Goal: Task Accomplishment & Management: Manage account settings

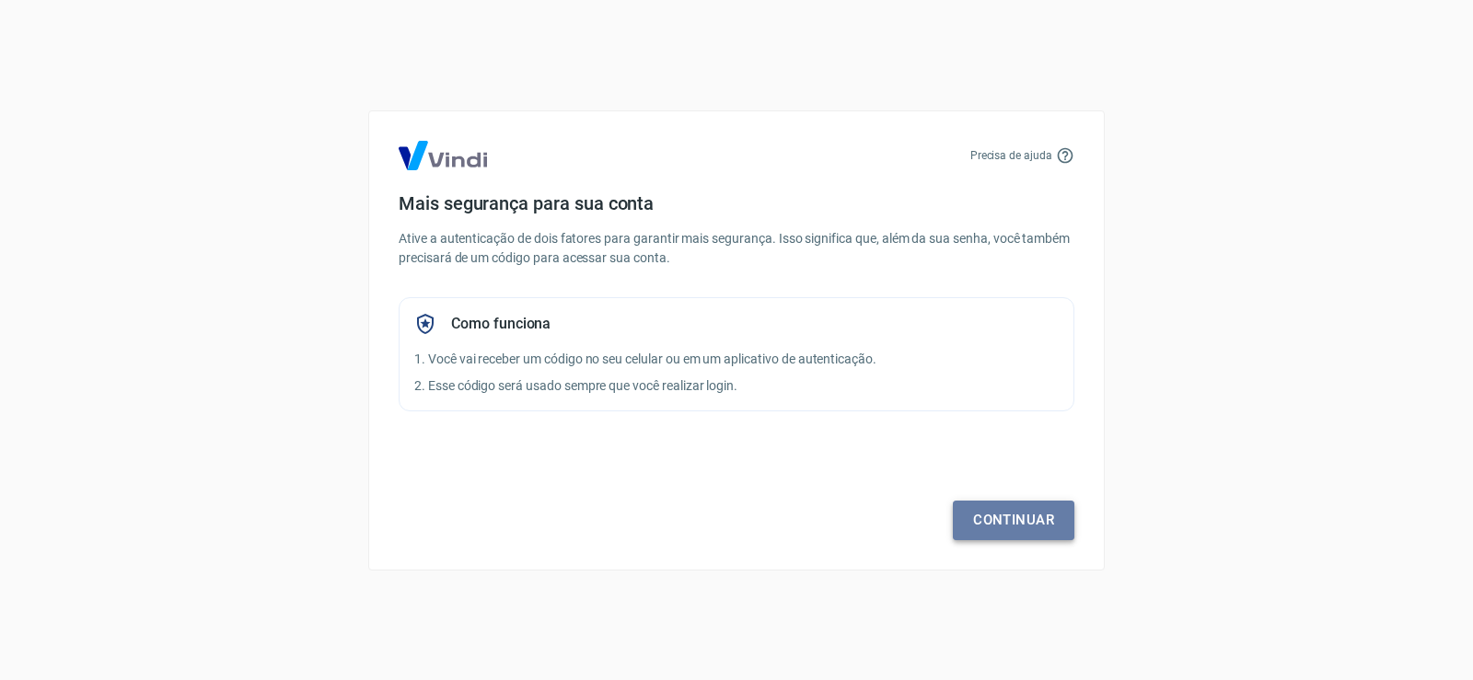
click at [1014, 521] on link "Continuar" at bounding box center [1014, 520] width 122 height 39
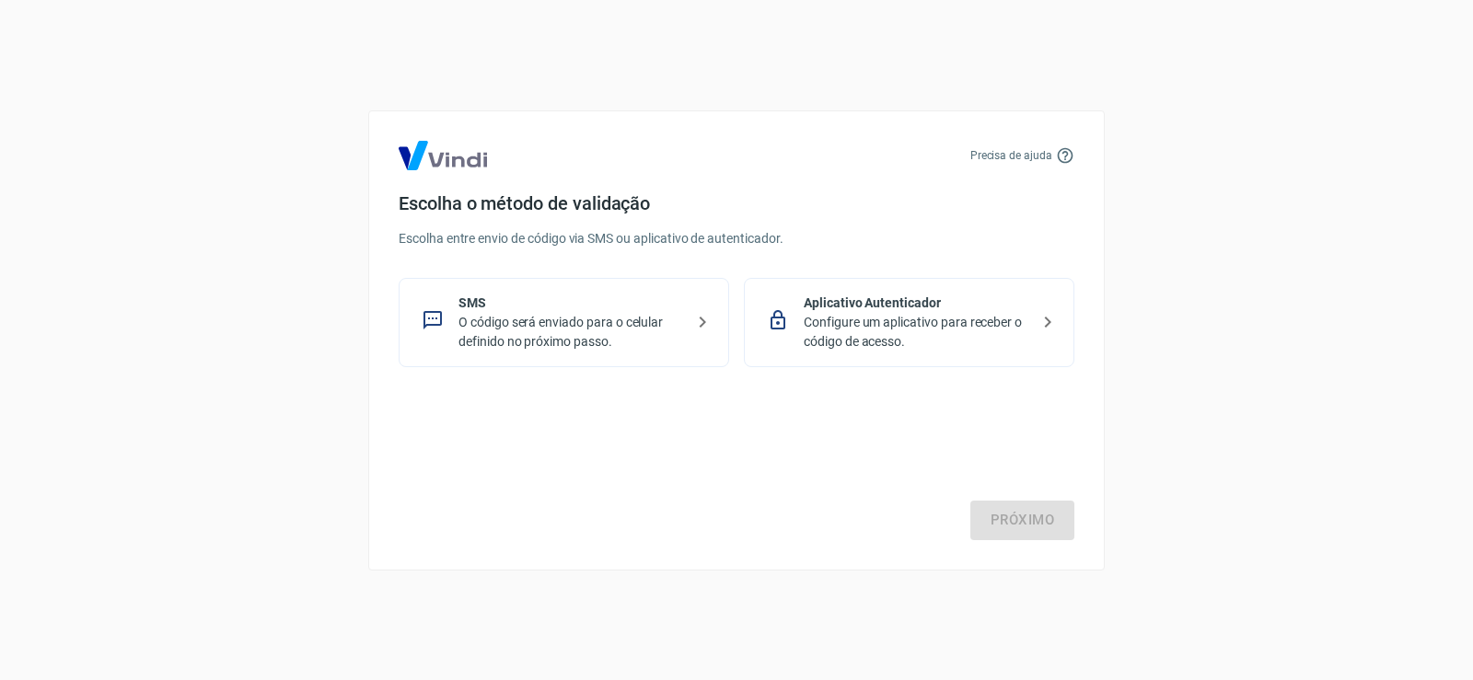
click at [488, 321] on p "O código será enviado para o celular definido no próximo passo." at bounding box center [572, 332] width 226 height 39
click at [1013, 517] on link "Próximo" at bounding box center [1022, 520] width 104 height 39
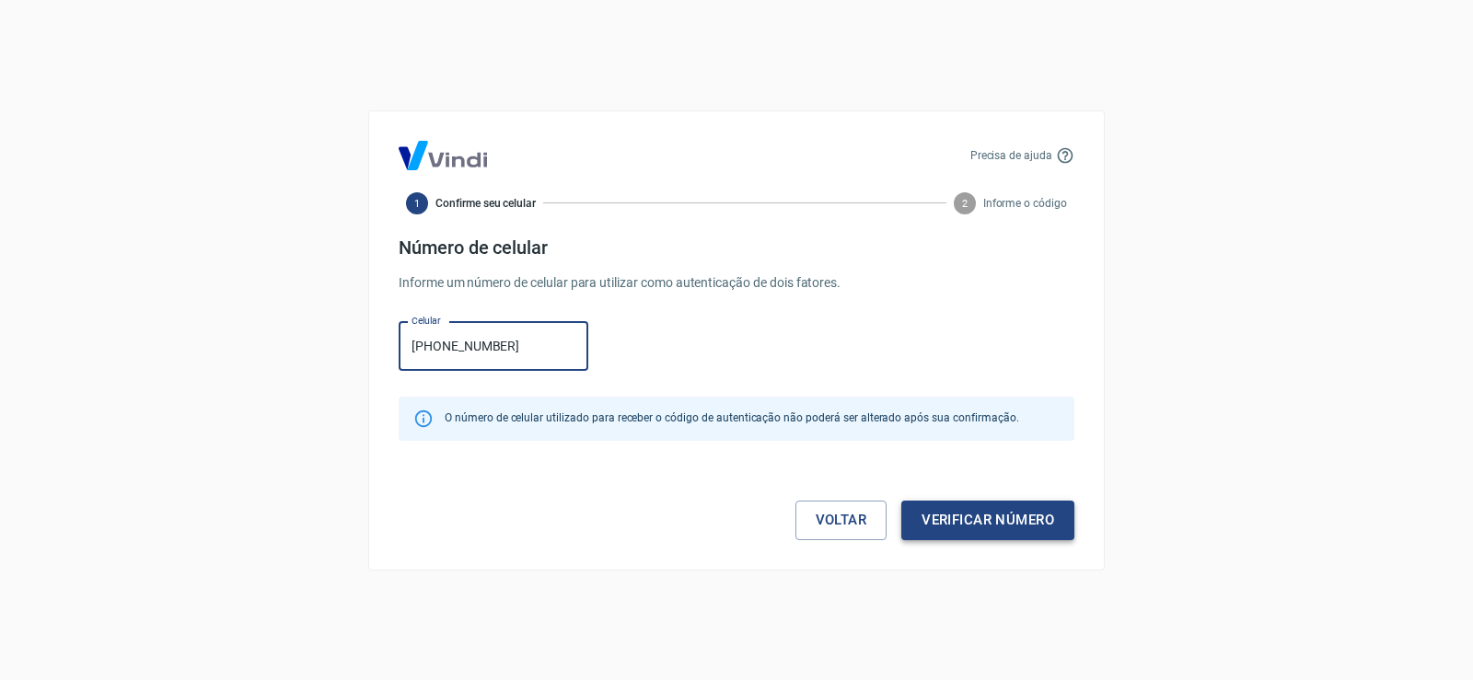
type input "(49) 99982-4682"
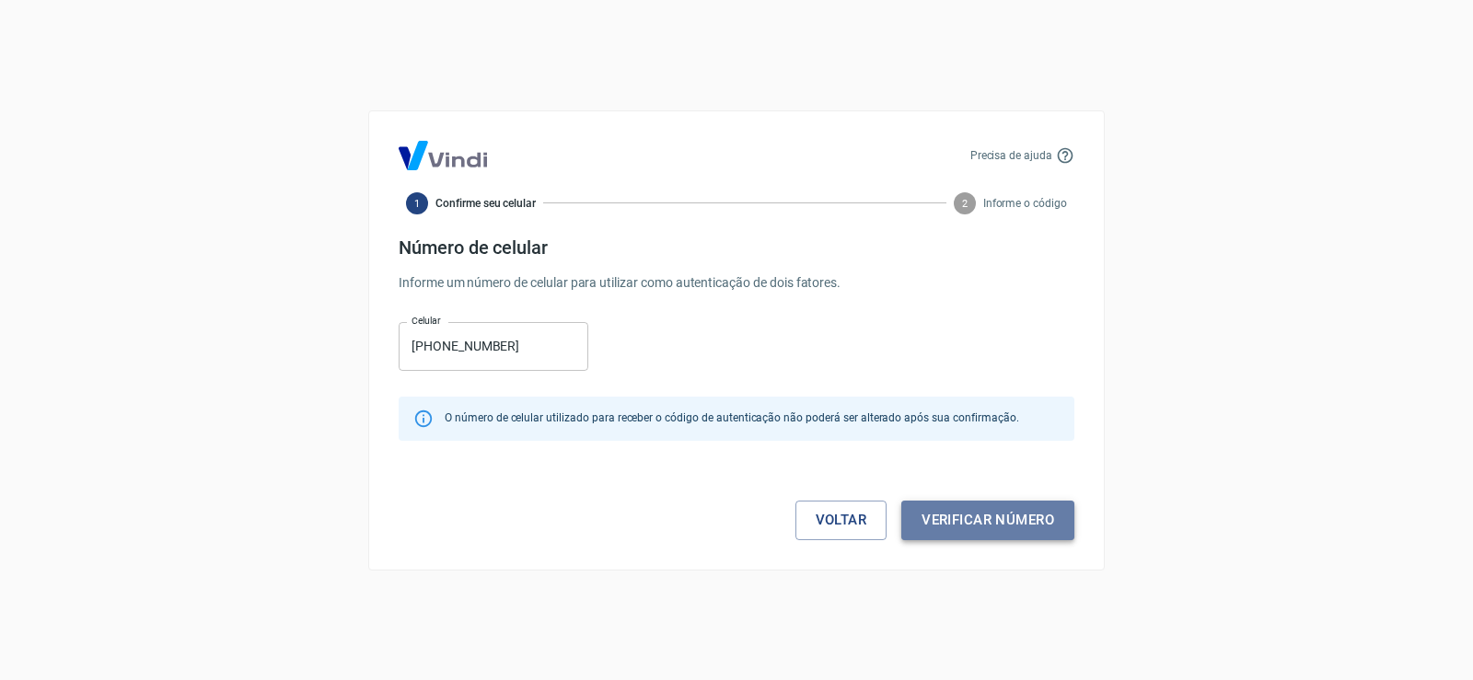
click at [971, 511] on button "Verificar número" at bounding box center [987, 520] width 173 height 39
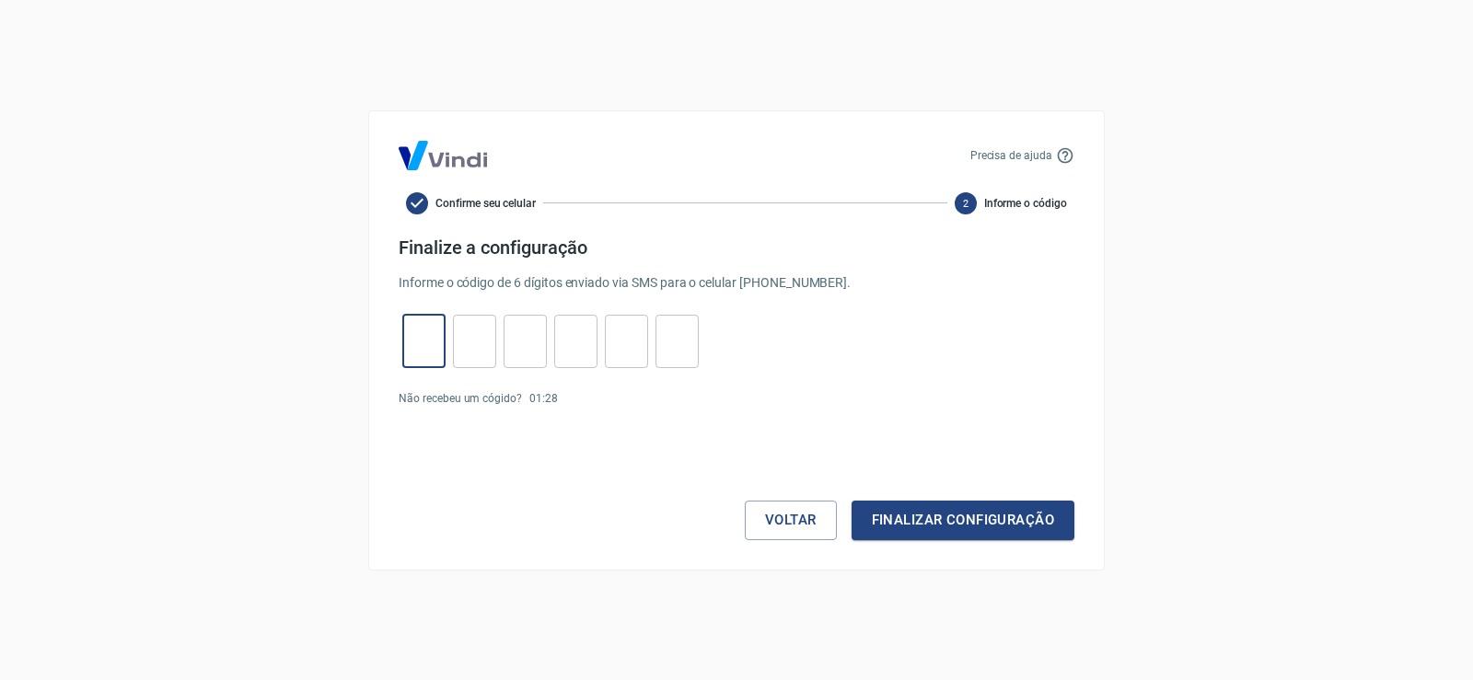
click at [412, 345] on input "tel" at bounding box center [423, 341] width 43 height 40
type input "3"
type input "2"
type input "5"
type input "9"
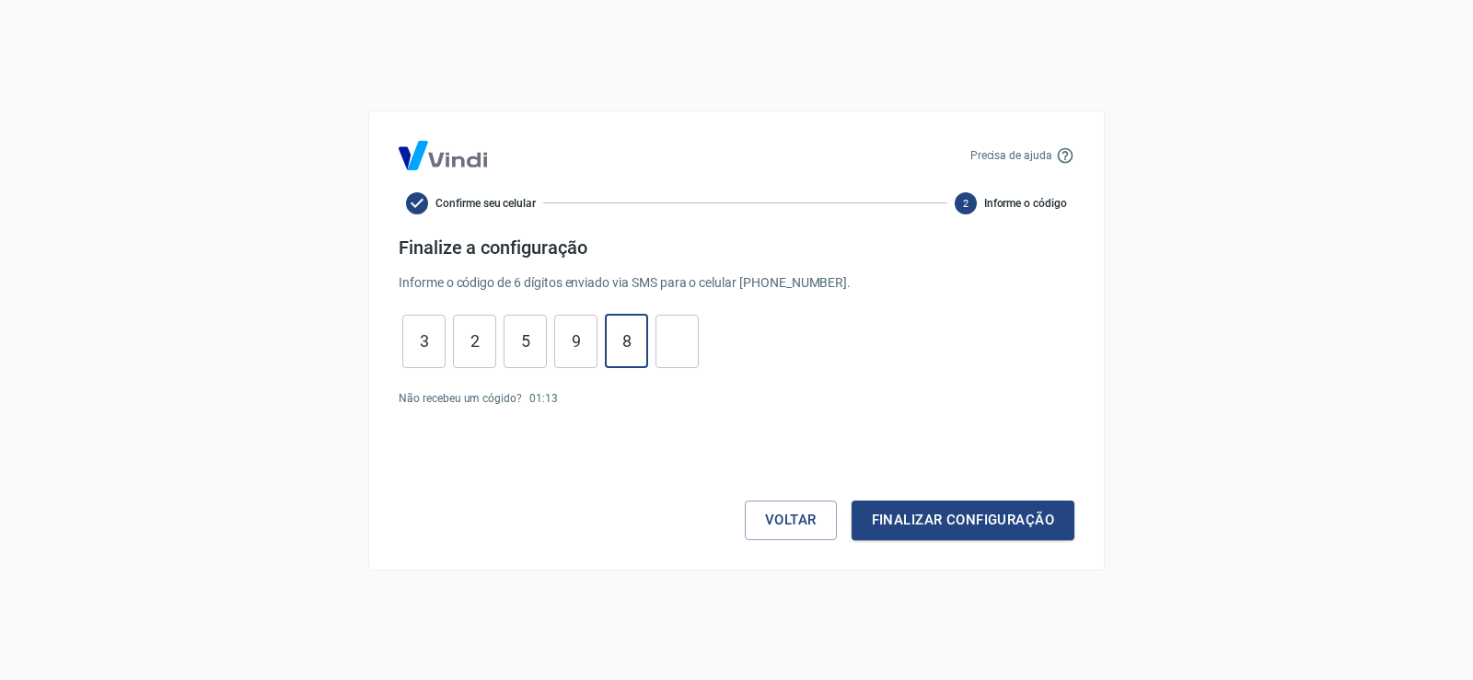
type input "8"
type input "6"
click at [934, 518] on button "Finalizar configuração" at bounding box center [963, 520] width 223 height 39
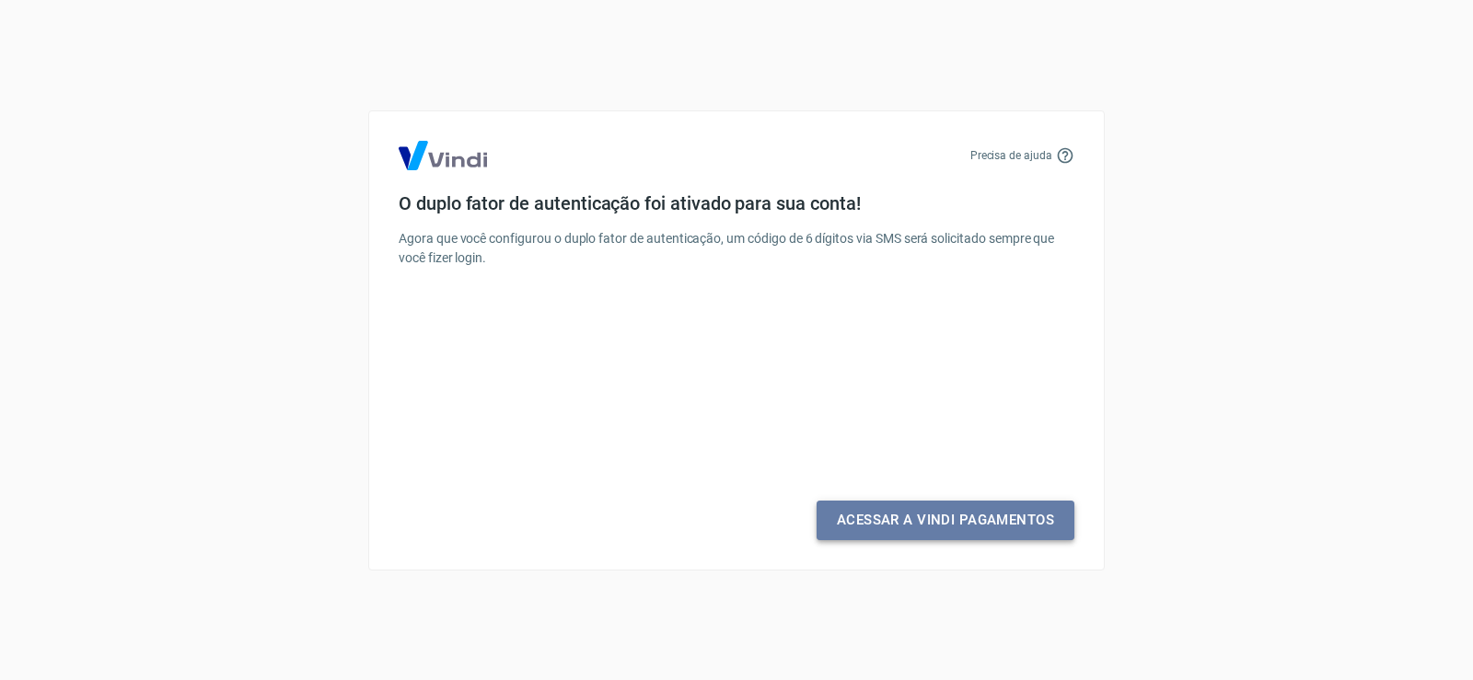
click at [911, 525] on link "Acessar a Vindi Pagamentos" at bounding box center [946, 520] width 258 height 39
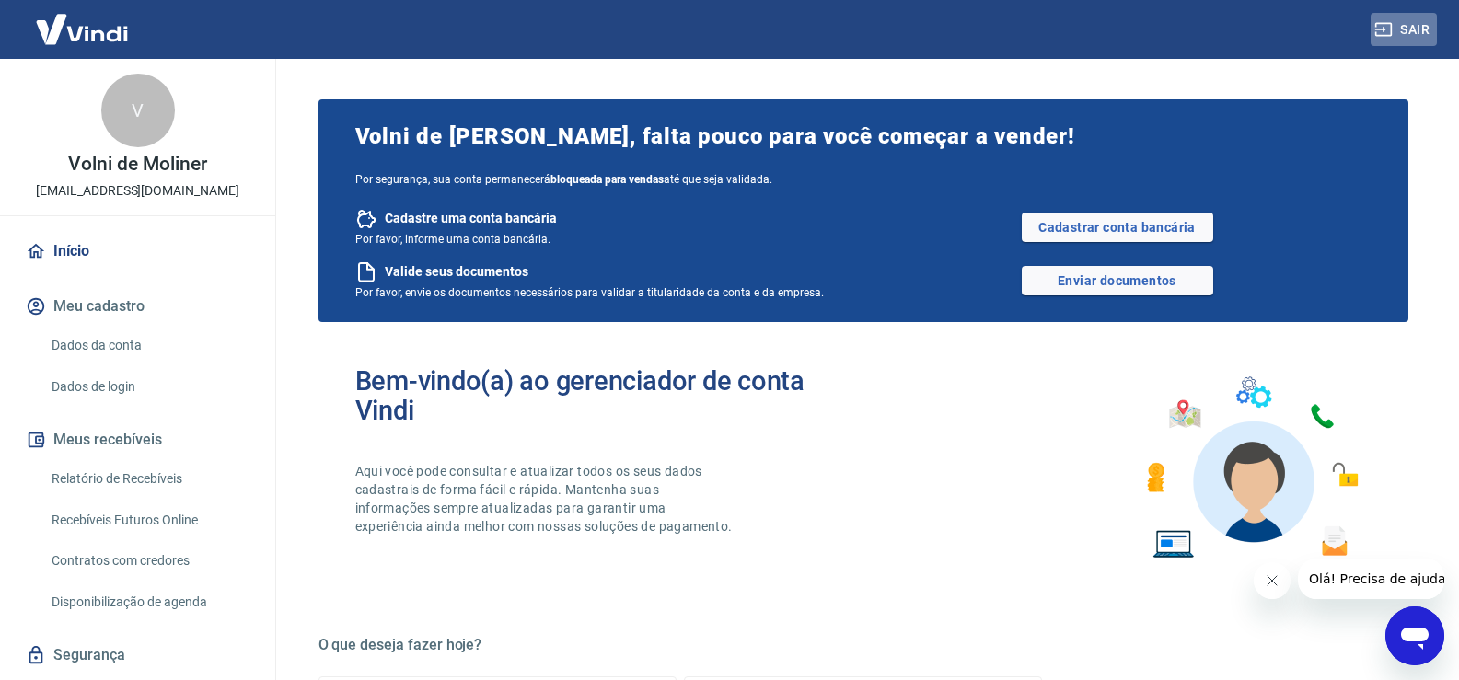
click at [1414, 29] on button "Sair" at bounding box center [1404, 30] width 66 height 34
click at [1418, 28] on button "Sair" at bounding box center [1404, 30] width 66 height 34
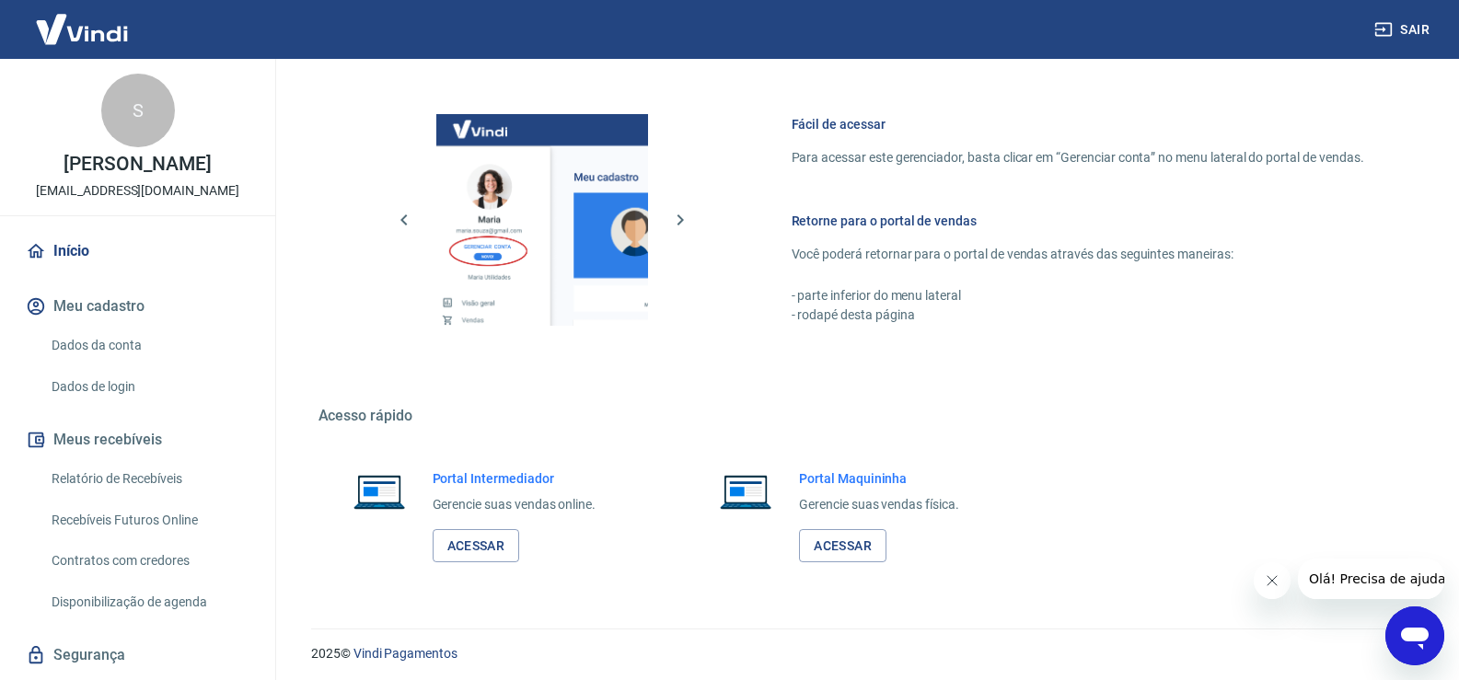
scroll to position [946, 0]
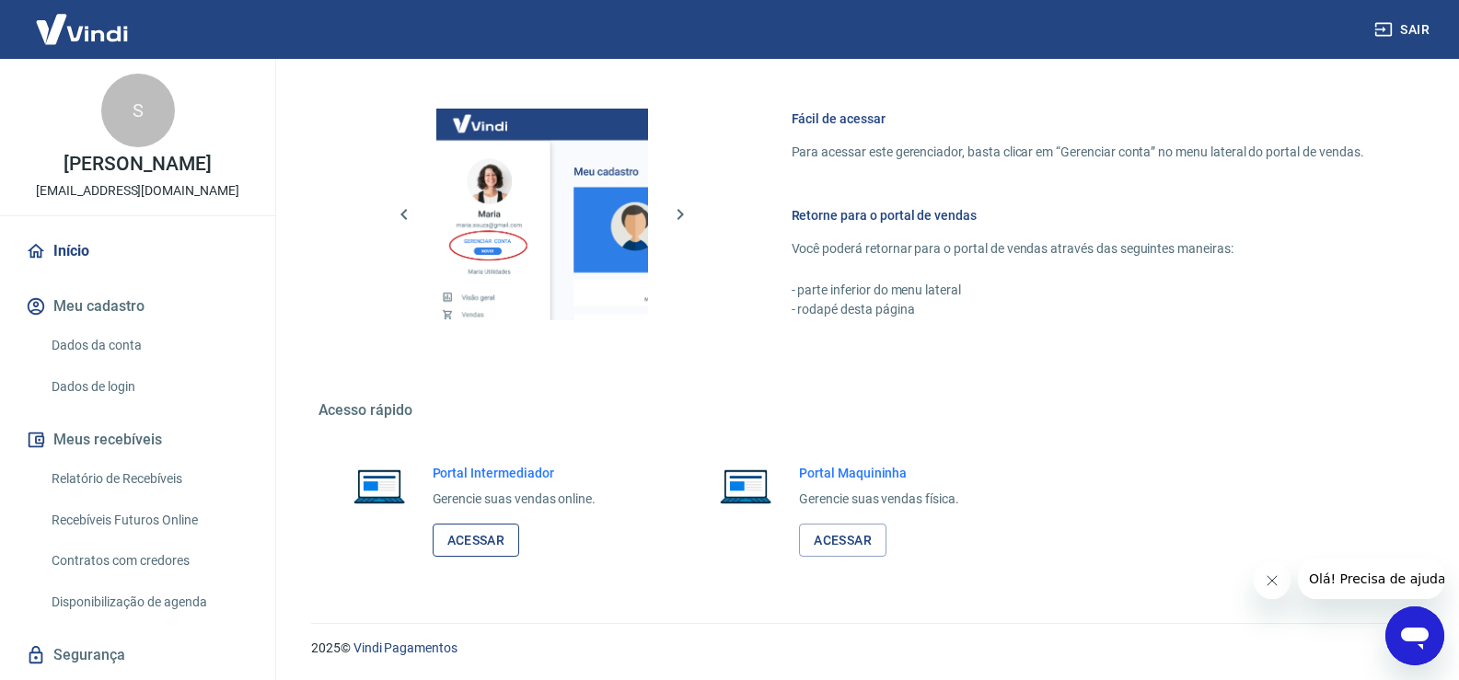
click at [471, 541] on link "Acessar" at bounding box center [476, 541] width 87 height 34
click at [1417, 30] on button "Sair" at bounding box center [1404, 30] width 66 height 34
